Goal: Transaction & Acquisition: Purchase product/service

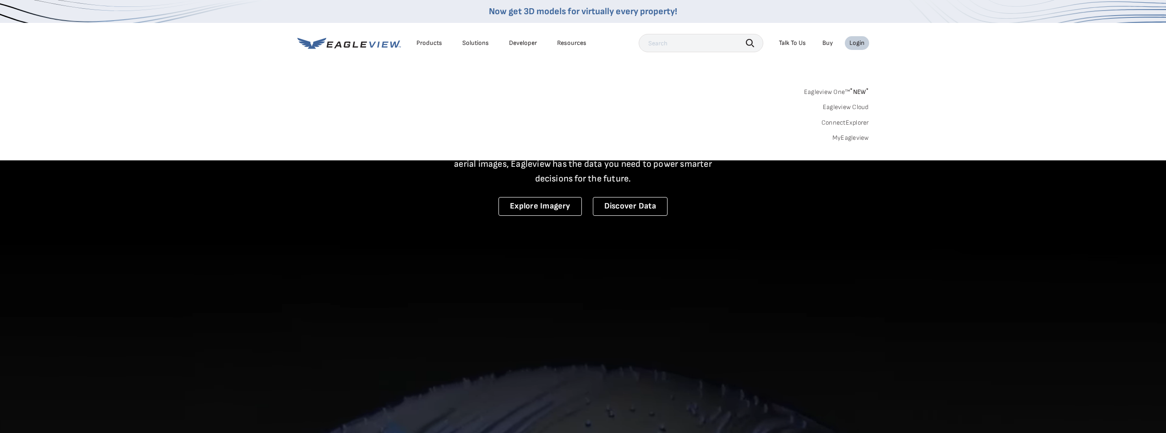
click at [857, 135] on link "MyEagleview" at bounding box center [851, 138] width 37 height 8
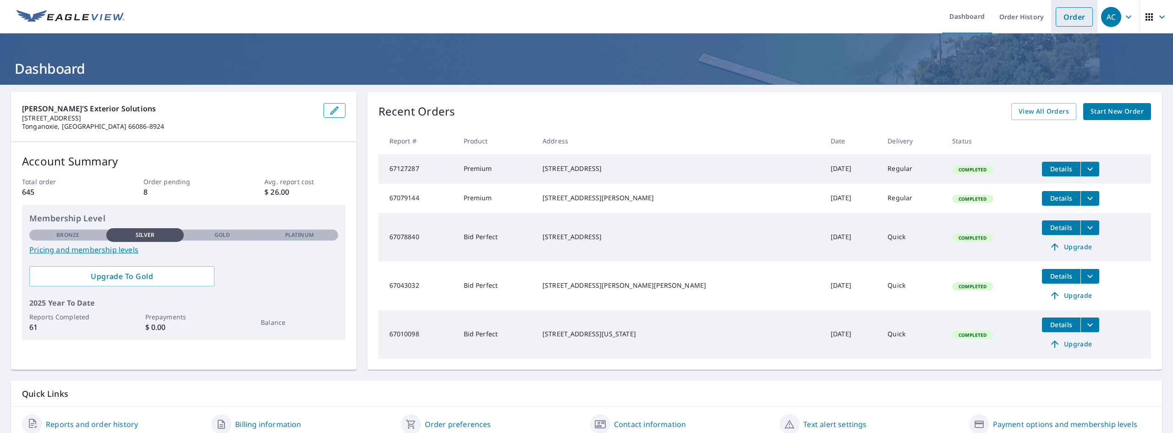
click at [1066, 16] on link "Order" at bounding box center [1074, 16] width 37 height 19
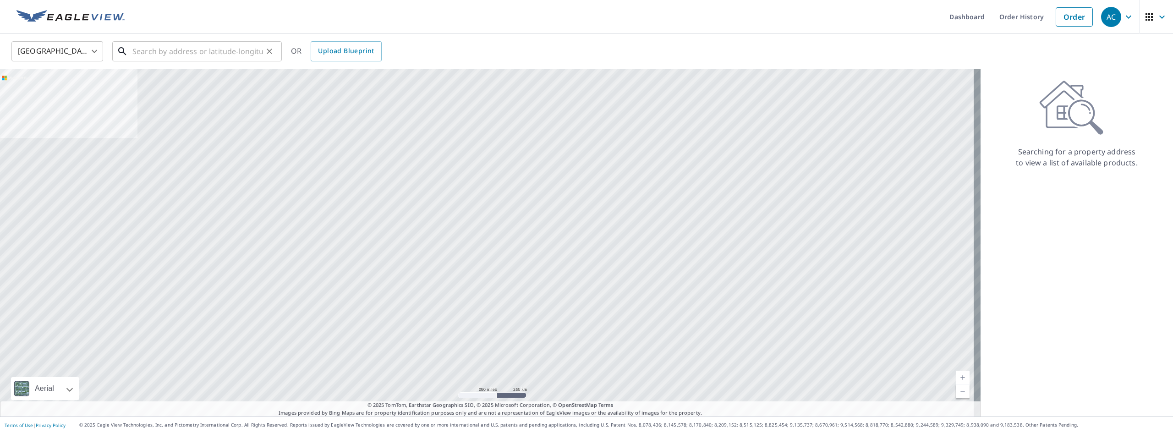
click at [177, 50] on input "text" at bounding box center [197, 51] width 131 height 26
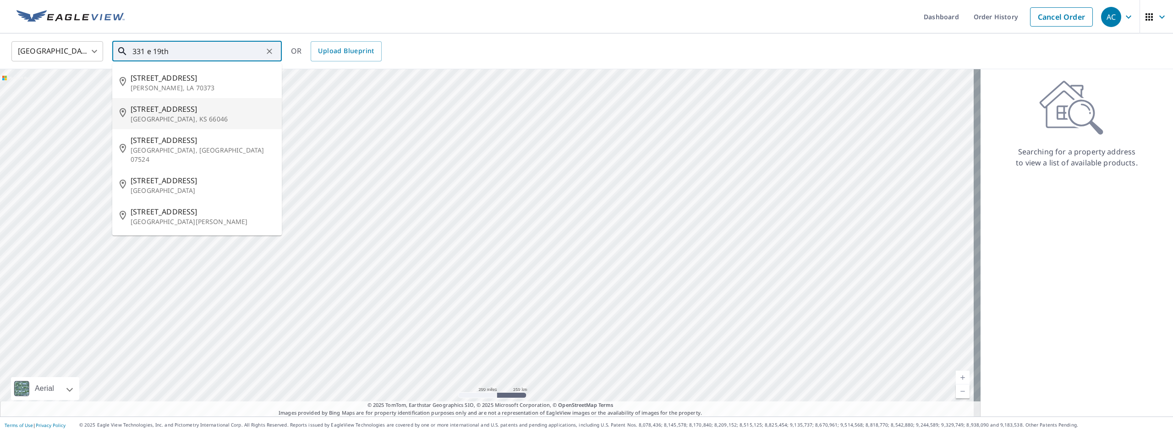
click at [155, 107] on span "[STREET_ADDRESS]" at bounding box center [203, 109] width 144 height 11
type input "[STREET_ADDRESS]"
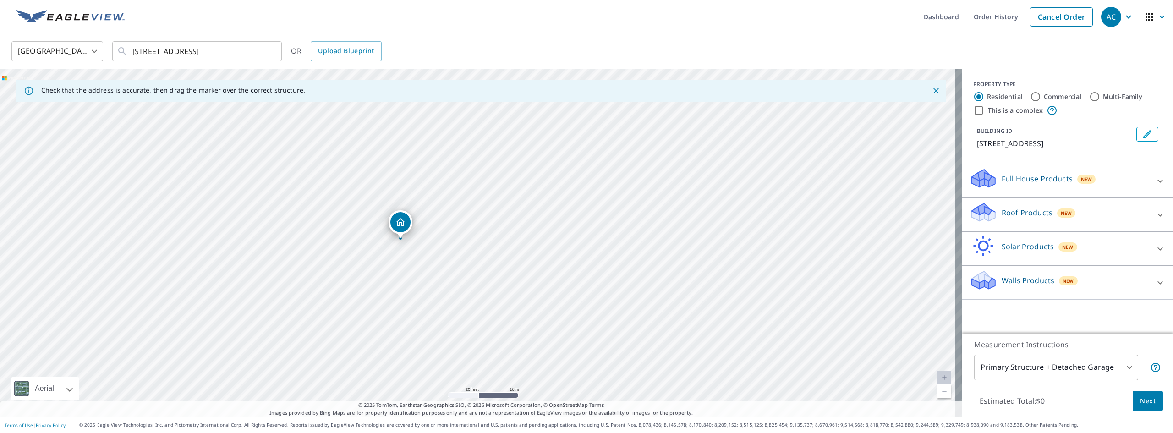
drag, startPoint x: 406, startPoint y: 236, endPoint x: 401, endPoint y: 220, distance: 16.4
click at [1024, 214] on p "Roof Products" at bounding box center [1027, 212] width 51 height 11
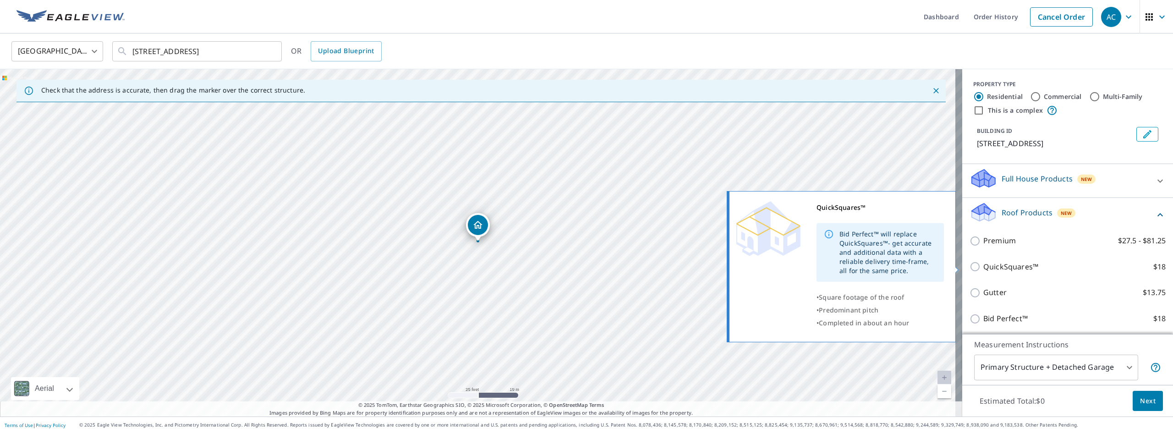
click at [970, 269] on input "QuickSquares™ $18" at bounding box center [977, 266] width 14 height 11
checkbox input "true"
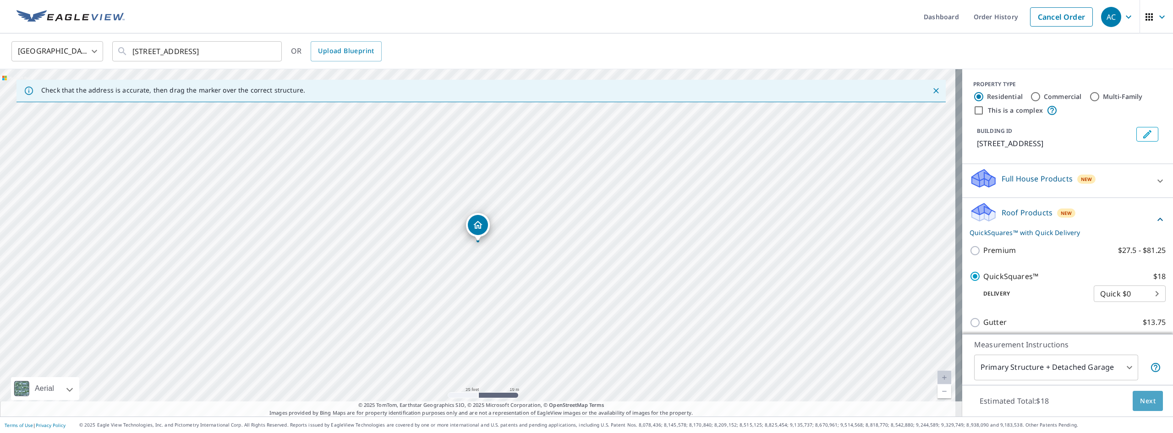
click at [1142, 397] on span "Next" at bounding box center [1148, 401] width 16 height 11
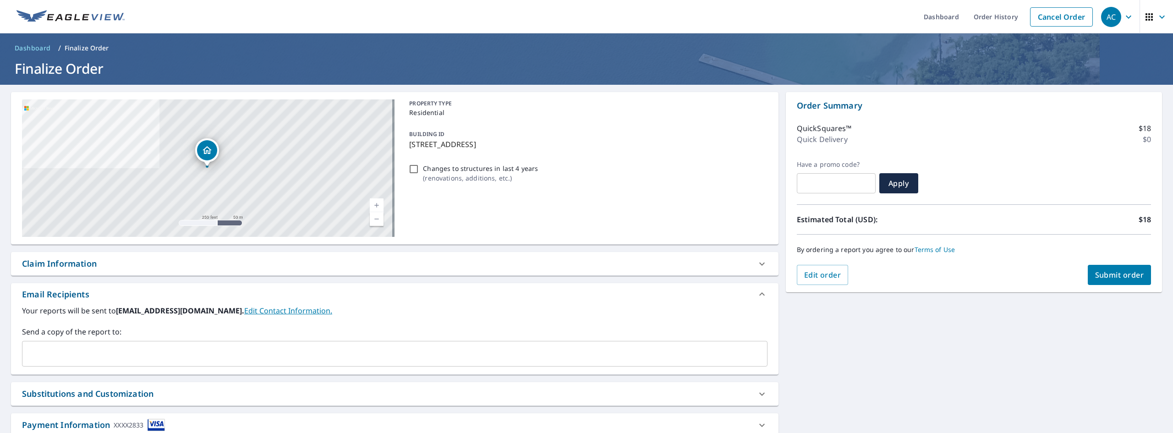
click at [1105, 277] on span "Submit order" at bounding box center [1119, 275] width 49 height 10
